Goal: Find specific page/section: Find specific page/section

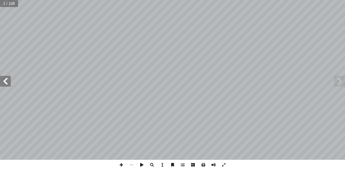
click at [2, 82] on span at bounding box center [5, 81] width 11 height 11
click at [7, 82] on span at bounding box center [5, 81] width 11 height 11
click at [9, 82] on span at bounding box center [5, 81] width 11 height 11
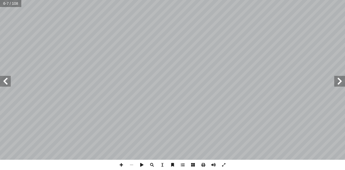
click at [9, 82] on span at bounding box center [5, 81] width 11 height 11
click at [335, 83] on span at bounding box center [339, 81] width 11 height 11
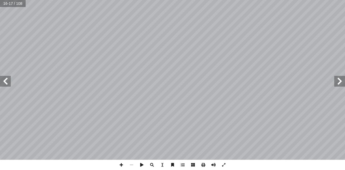
click at [9, 83] on span at bounding box center [5, 81] width 11 height 11
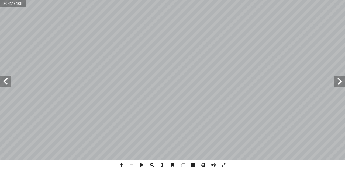
click at [9, 83] on span at bounding box center [5, 81] width 11 height 11
click at [341, 80] on span at bounding box center [339, 81] width 11 height 11
click at [340, 80] on span at bounding box center [339, 81] width 11 height 11
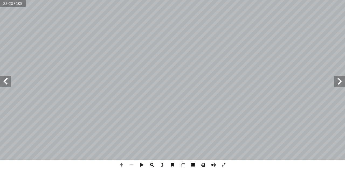
click at [340, 80] on span at bounding box center [339, 81] width 11 height 11
click at [340, 79] on span at bounding box center [339, 81] width 11 height 11
click at [121, 162] on span at bounding box center [121, 165] width 10 height 10
click at [61, 163] on div "١٢ ُ ع َ ض َ ن َّ م ُ طيل، ث َ ت ْ س ُ الم َ ن ِ م ِ ة َ ب ِ س � ن ُ الم ِ ت � …" at bounding box center [172, 85] width 345 height 170
click at [10, 83] on span at bounding box center [5, 81] width 11 height 11
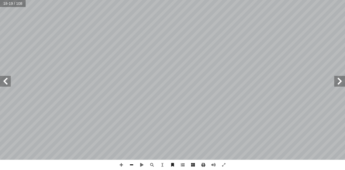
click at [129, 167] on span at bounding box center [131, 165] width 10 height 10
click at [2, 84] on span at bounding box center [5, 81] width 11 height 11
click at [121, 162] on span at bounding box center [121, 165] width 10 height 10
click at [3, 2] on input "text" at bounding box center [9, 3] width 18 height 7
type input "**"
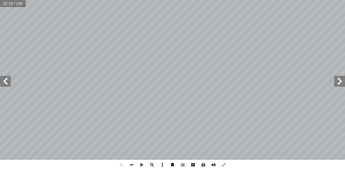
click at [269, 0] on html "الصفحة الرئيسية الصف الأول الصف الثاني الصف الثالث الصف الرابع الصف الخامس الصف…" at bounding box center [172, 24] width 345 height 49
click at [209, 0] on html "الصفحة الرئيسية الصف الأول الصف الثاني الصف الثالث الصف الرابع الصف الخامس الصف…" at bounding box center [172, 24] width 345 height 49
click at [317, 49] on html "الصفحة الرئيسية الصف الأول الصف الثاني الصف الثالث الصف الرابع الصف الخامس الصف…" at bounding box center [172, 24] width 345 height 49
click at [212, 49] on html "الصفحة الرئيسية الصف الأول الصف الثاني الصف الثالث الصف الرابع الصف الخامس الصف…" at bounding box center [172, 24] width 345 height 49
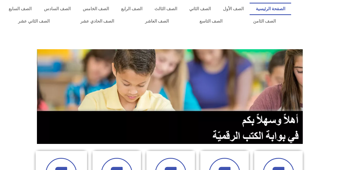
click at [193, 119] on img at bounding box center [170, 96] width 267 height 95
drag, startPoint x: 304, startPoint y: 92, endPoint x: 296, endPoint y: 132, distance: 41.1
click at [296, 132] on div at bounding box center [170, 96] width 275 height 103
click at [115, 8] on link "الصف الخامس" at bounding box center [95, 9] width 38 height 12
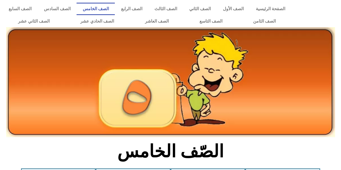
drag, startPoint x: 97, startPoint y: 142, endPoint x: 101, endPoint y: 154, distance: 12.6
click at [99, 162] on h2 "الصّف الخامس" at bounding box center [170, 151] width 178 height 21
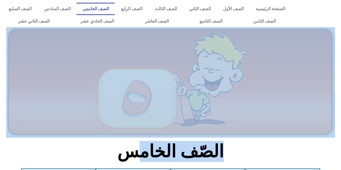
drag, startPoint x: 140, startPoint y: 139, endPoint x: 137, endPoint y: 156, distance: 17.1
drag, startPoint x: 137, startPoint y: 156, endPoint x: 315, endPoint y: 150, distance: 178.3
click at [315, 150] on section "الصّف الخامس" at bounding box center [170, 155] width 341 height 28
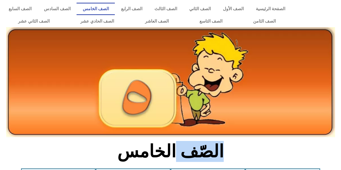
click at [315, 150] on section "الصّف الخامس" at bounding box center [170, 155] width 341 height 28
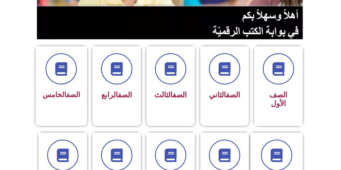
scroll to position [109, 0]
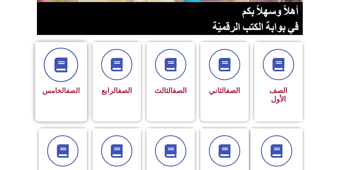
click at [78, 62] on span at bounding box center [61, 65] width 34 height 34
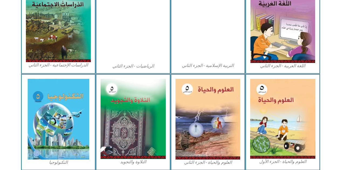
scroll to position [290, 0]
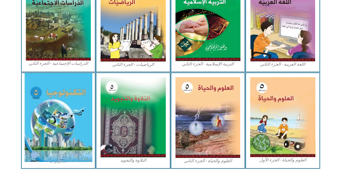
click at [44, 129] on img at bounding box center [58, 117] width 68 height 89
click at [44, 130] on img at bounding box center [58, 117] width 68 height 89
click at [92, 103] on img at bounding box center [58, 117] width 68 height 89
click at [78, 103] on img at bounding box center [58, 117] width 68 height 89
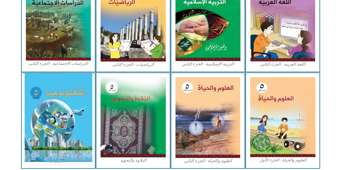
click at [78, 103] on img at bounding box center [58, 117] width 68 height 89
click at [78, 102] on img at bounding box center [58, 117] width 68 height 89
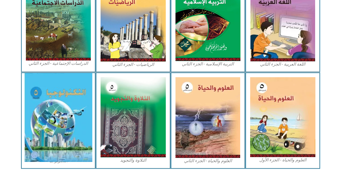
click at [77, 101] on img at bounding box center [58, 117] width 68 height 89
click at [33, 114] on img at bounding box center [58, 117] width 68 height 89
click at [32, 115] on img at bounding box center [58, 117] width 68 height 89
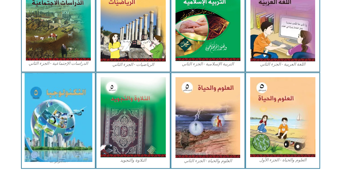
click at [33, 115] on img at bounding box center [58, 117] width 68 height 89
click at [44, 110] on img at bounding box center [58, 117] width 68 height 89
click at [49, 129] on img at bounding box center [58, 117] width 68 height 89
click at [50, 129] on img at bounding box center [58, 117] width 68 height 89
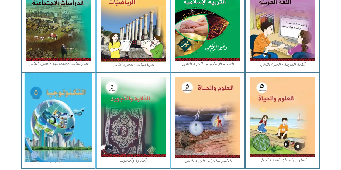
click at [59, 120] on img at bounding box center [58, 117] width 68 height 89
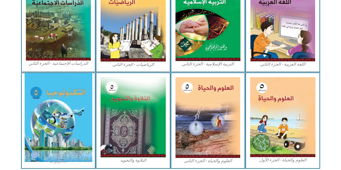
click at [56, 111] on img at bounding box center [58, 117] width 68 height 89
click at [56, 110] on img at bounding box center [58, 117] width 68 height 89
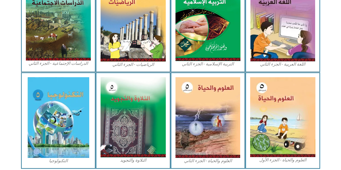
click at [57, 159] on figcaption "التكنولوجيا" at bounding box center [58, 161] width 65 height 6
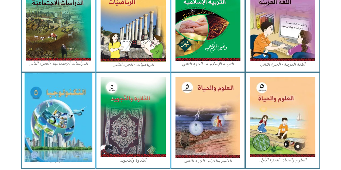
click at [65, 143] on img at bounding box center [58, 117] width 68 height 89
click at [66, 144] on img at bounding box center [58, 117] width 68 height 89
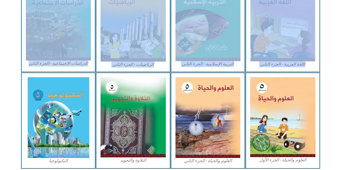
drag, startPoint x: 340, startPoint y: 51, endPoint x: 340, endPoint y: 81, distance: 29.9
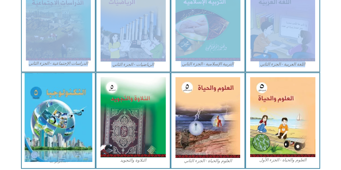
click at [51, 124] on img at bounding box center [58, 117] width 68 height 89
click at [54, 117] on img at bounding box center [58, 117] width 68 height 89
click at [60, 111] on img at bounding box center [58, 117] width 68 height 89
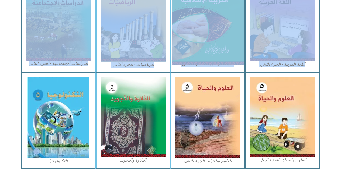
click at [218, 28] on img at bounding box center [208, 21] width 72 height 89
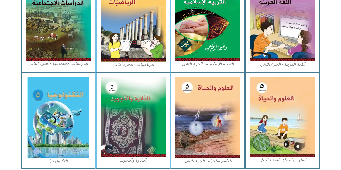
click at [10, 143] on section "العلوم والحياة - الجزء الأول العلوم والحياة - الجزء الثاني التلاوة والتجويد الت…" at bounding box center [170, 120] width 341 height 96
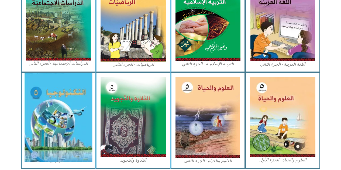
click at [53, 132] on img at bounding box center [58, 117] width 68 height 89
click at [64, 129] on img at bounding box center [58, 117] width 68 height 89
click at [65, 128] on img at bounding box center [58, 117] width 68 height 89
click at [68, 124] on img at bounding box center [58, 117] width 68 height 89
click at [71, 126] on img at bounding box center [58, 117] width 68 height 89
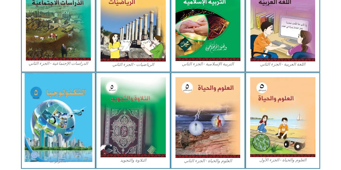
click at [73, 128] on img at bounding box center [58, 117] width 68 height 89
click at [76, 124] on img at bounding box center [58, 117] width 68 height 89
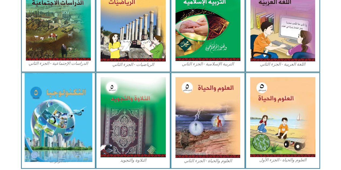
click at [47, 126] on img at bounding box center [58, 117] width 68 height 89
click at [54, 84] on img at bounding box center [58, 117] width 68 height 89
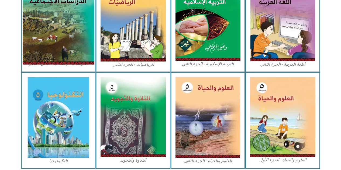
click at [58, 24] on img at bounding box center [58, 21] width 72 height 88
